Goal: Task Accomplishment & Management: Use online tool/utility

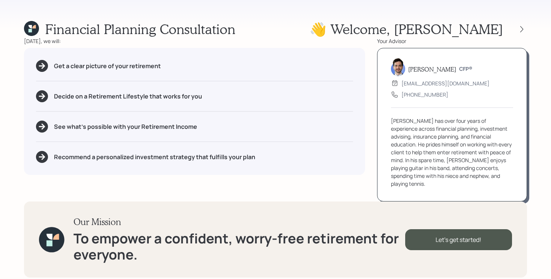
click at [28, 24] on icon at bounding box center [31, 28] width 15 height 15
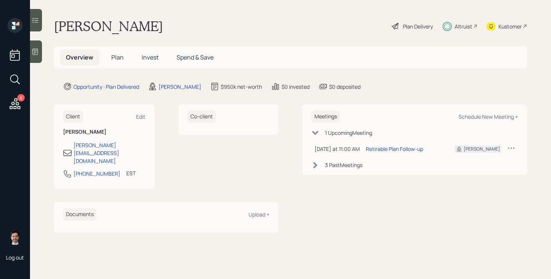
click at [21, 107] on icon at bounding box center [14, 103] width 13 height 13
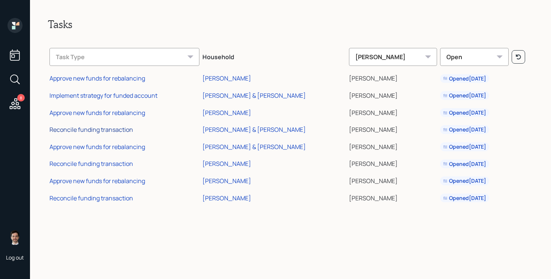
click at [113, 128] on div "Reconcile funding transaction" at bounding box center [91, 129] width 84 height 8
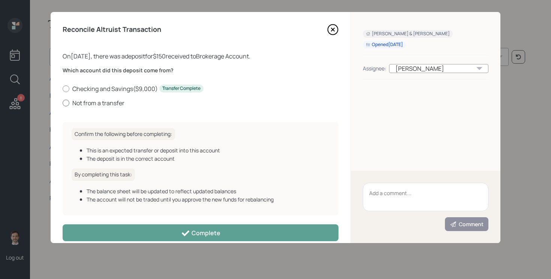
click at [103, 103] on label "Not from a transfer" at bounding box center [201, 103] width 276 height 8
click at [63, 103] on input "Not from a transfer" at bounding box center [62, 103] width 0 height 0
radio input "true"
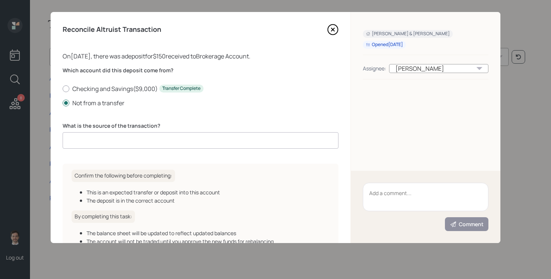
click at [109, 135] on input at bounding box center [201, 140] width 276 height 16
type input "Weekly DCA"
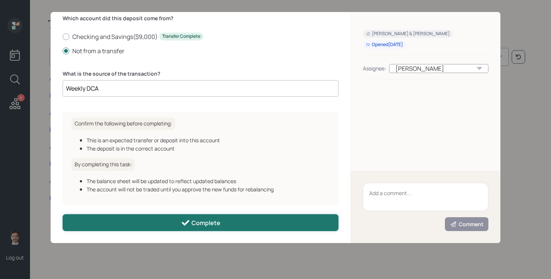
click at [200, 227] on div "Complete" at bounding box center [200, 222] width 39 height 9
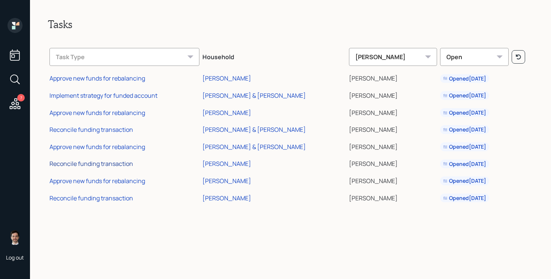
click at [119, 164] on div "Reconcile funding transaction" at bounding box center [91, 164] width 84 height 8
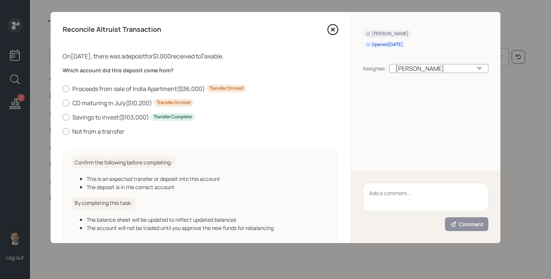
click at [334, 25] on icon at bounding box center [332, 29] width 11 height 11
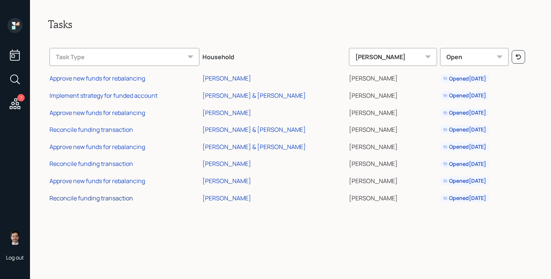
click at [117, 200] on div "Reconcile funding transaction" at bounding box center [91, 198] width 84 height 8
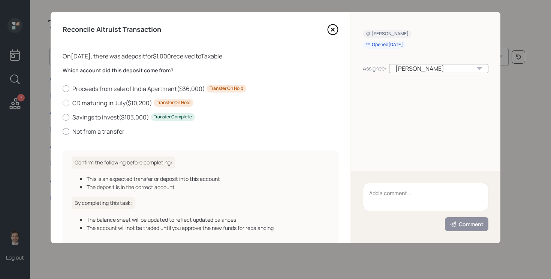
click at [333, 28] on icon at bounding box center [332, 29] width 3 height 3
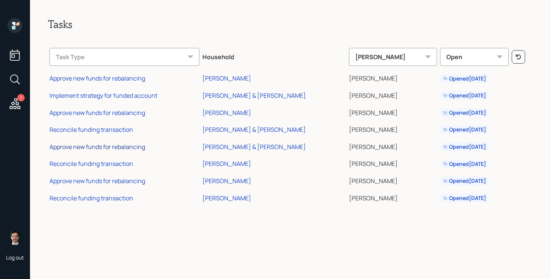
click at [98, 146] on div "Approve new funds for rebalancing" at bounding box center [97, 147] width 96 height 8
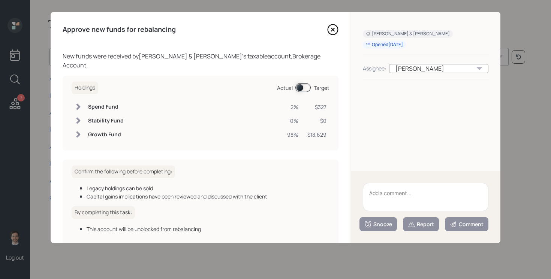
scroll to position [31, 0]
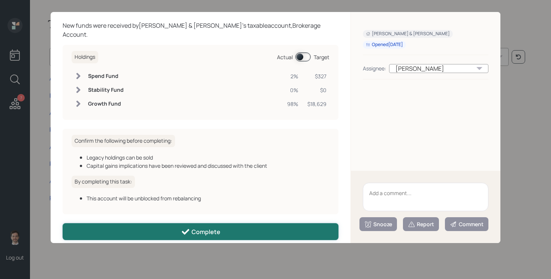
click at [155, 227] on button "Complete" at bounding box center [201, 231] width 276 height 17
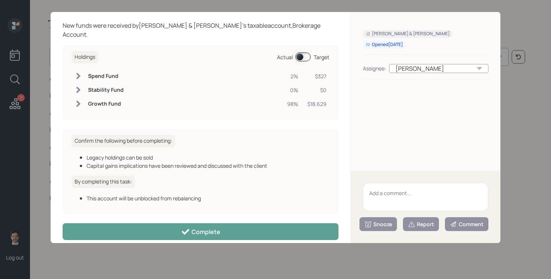
scroll to position [0, 0]
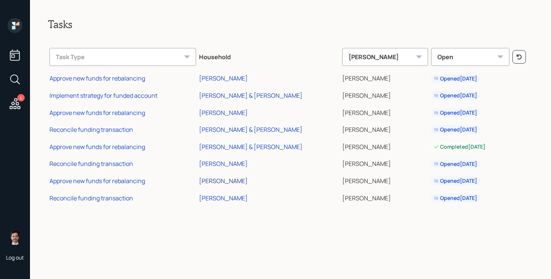
click at [228, 183] on div "[PERSON_NAME]" at bounding box center [223, 181] width 49 height 8
